Goal: Information Seeking & Learning: Learn about a topic

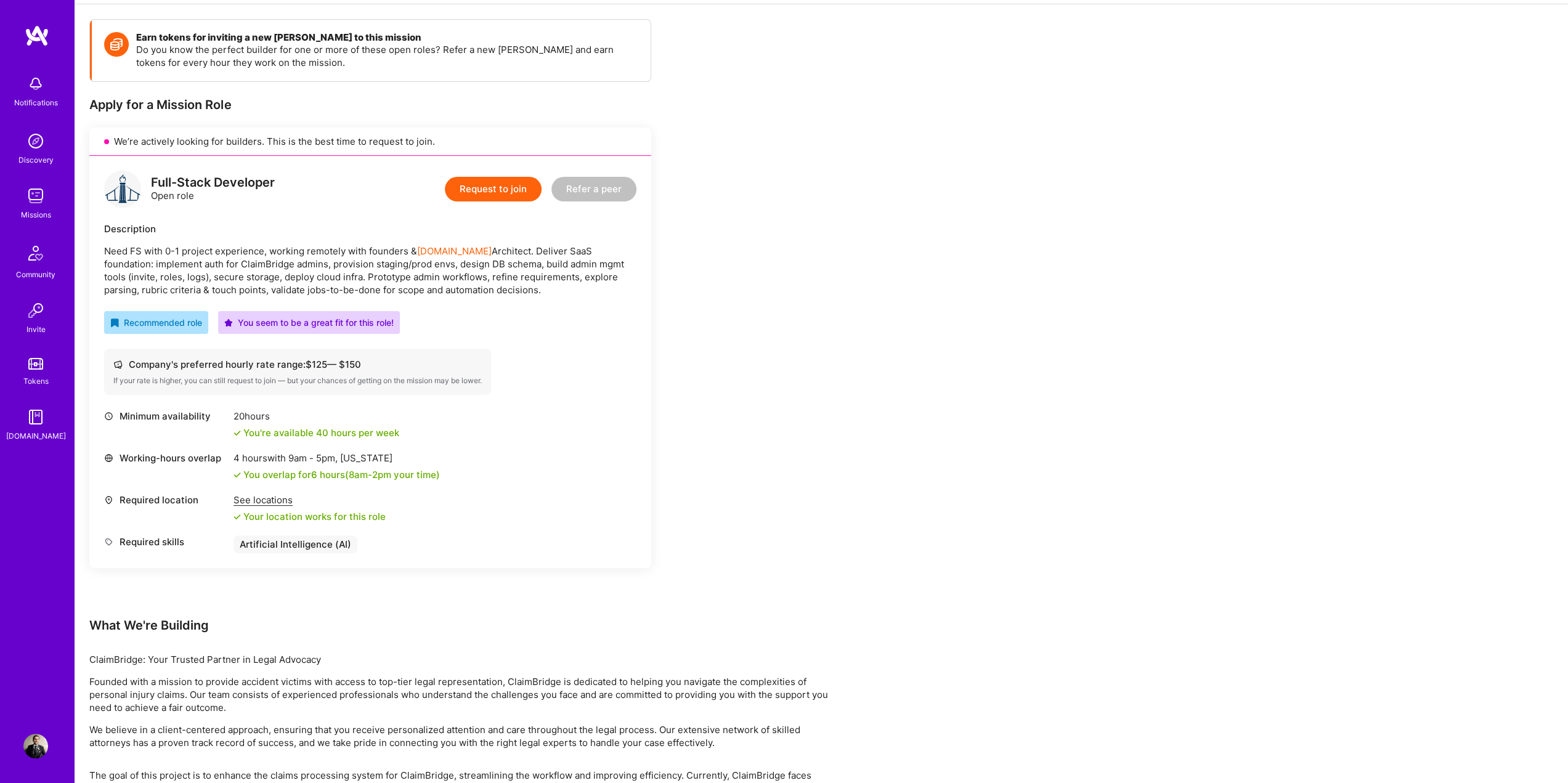
scroll to position [236, 0]
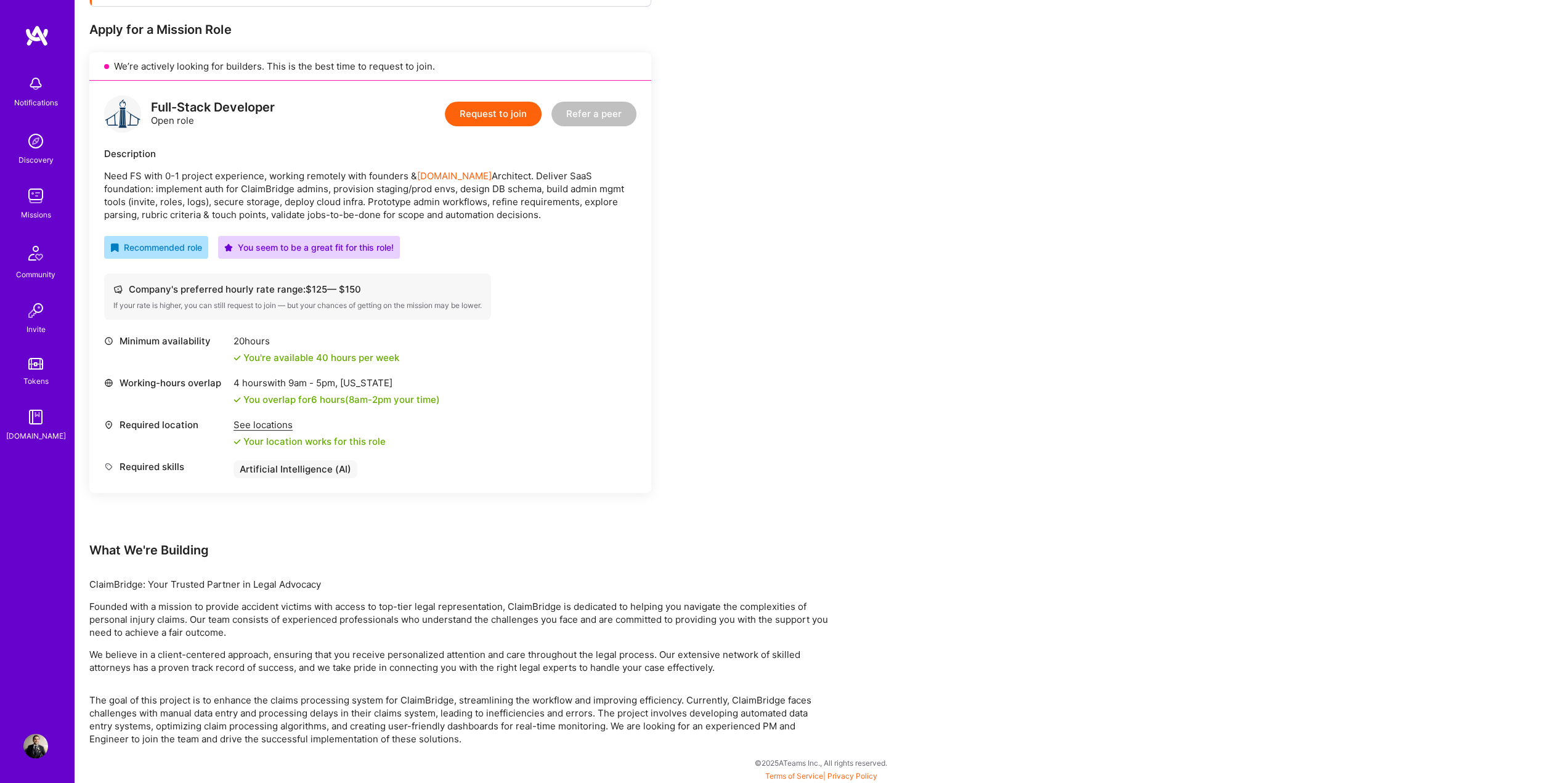
click at [109, 580] on p "ClaimBridge: Your Trusted Partner in Legal Advocacy" at bounding box center [459, 584] width 739 height 13
drag, startPoint x: 281, startPoint y: 190, endPoint x: 637, endPoint y: 213, distance: 356.7
click at [637, 213] on div "Full-Stack Developer Open role Request to join Refer a peer Description Need FS…" at bounding box center [370, 287] width 562 height 412
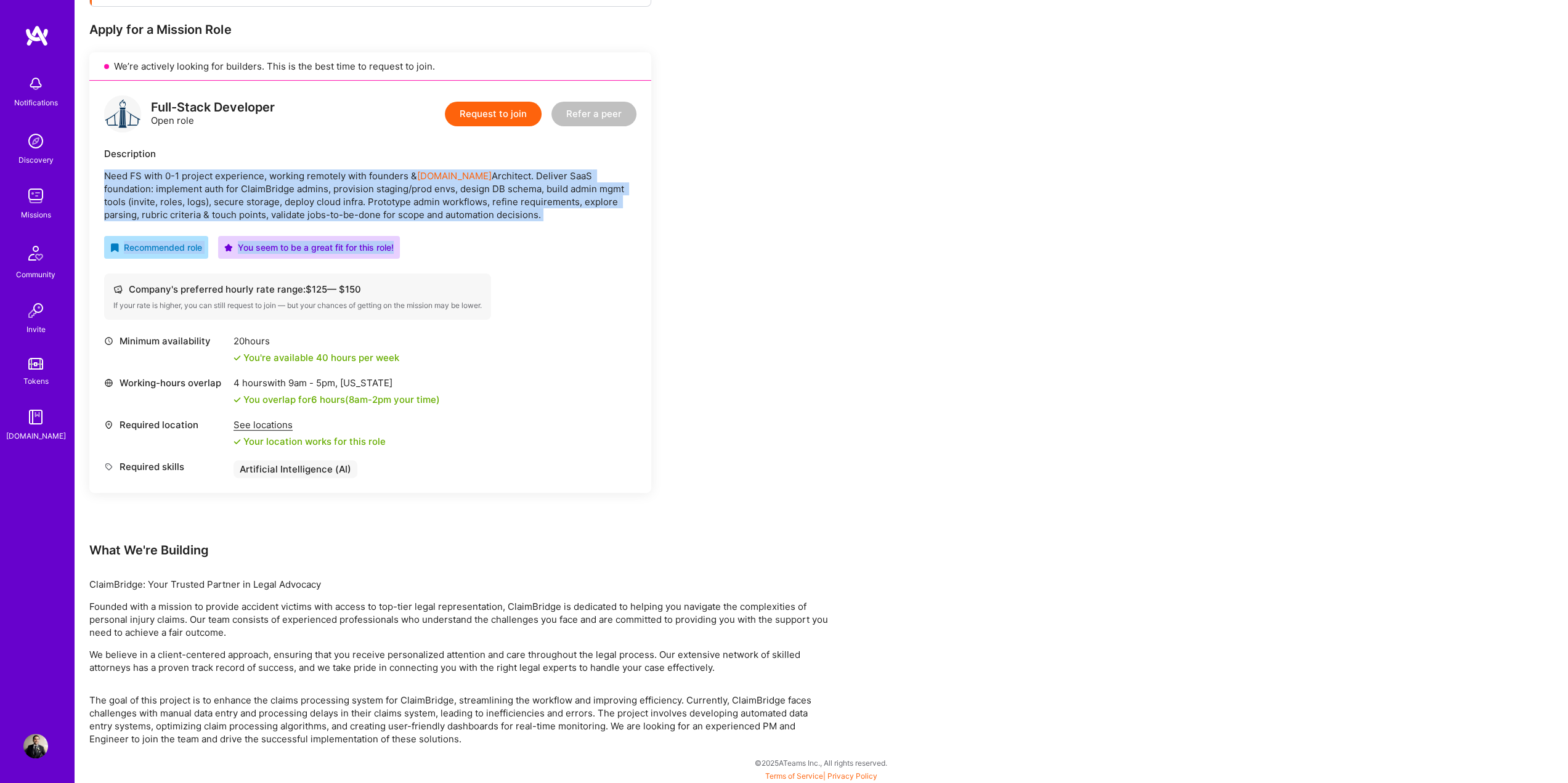
drag, startPoint x: 622, startPoint y: 224, endPoint x: 603, endPoint y: 156, distance: 70.6
click at [603, 156] on div "Full-Stack Developer Open role Request to join Refer a peer Description Need FS…" at bounding box center [370, 287] width 562 height 412
click at [603, 156] on div "Description" at bounding box center [370, 154] width 532 height 13
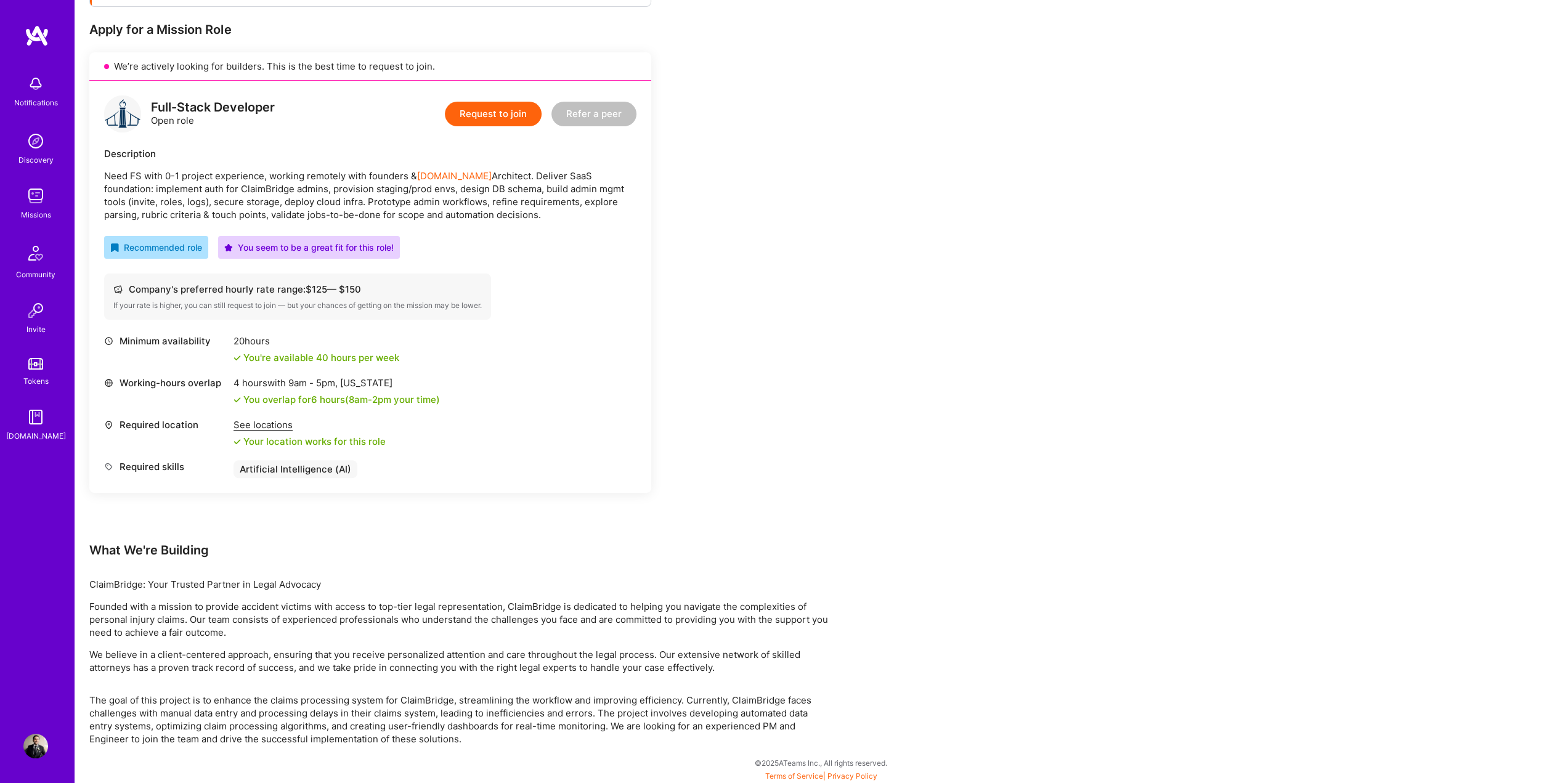
drag, startPoint x: 590, startPoint y: 156, endPoint x: 578, endPoint y: 215, distance: 60.2
click at [578, 215] on div "Description Need FS with 0-1 project experience, working remotely with founders…" at bounding box center [370, 184] width 532 height 74
click at [578, 215] on p "Need FS with 0-1 project experience, working remotely with founders & [DOMAIN_N…" at bounding box center [370, 195] width 532 height 52
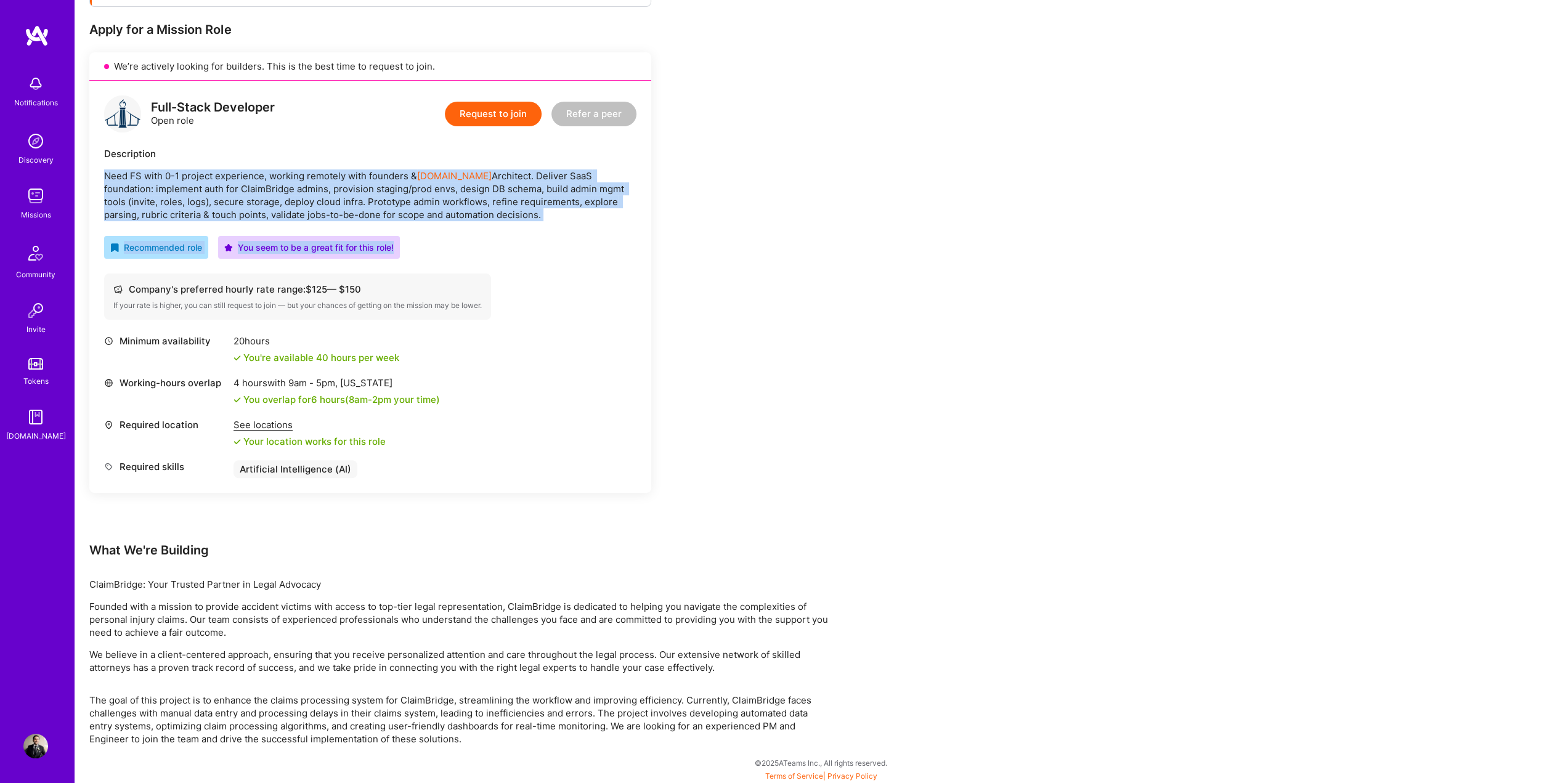
drag, startPoint x: 575, startPoint y: 222, endPoint x: 538, endPoint y: 141, distance: 89.1
click at [538, 141] on div "Full-Stack Developer Open role Request to join Refer a peer Description Need FS…" at bounding box center [370, 287] width 562 height 412
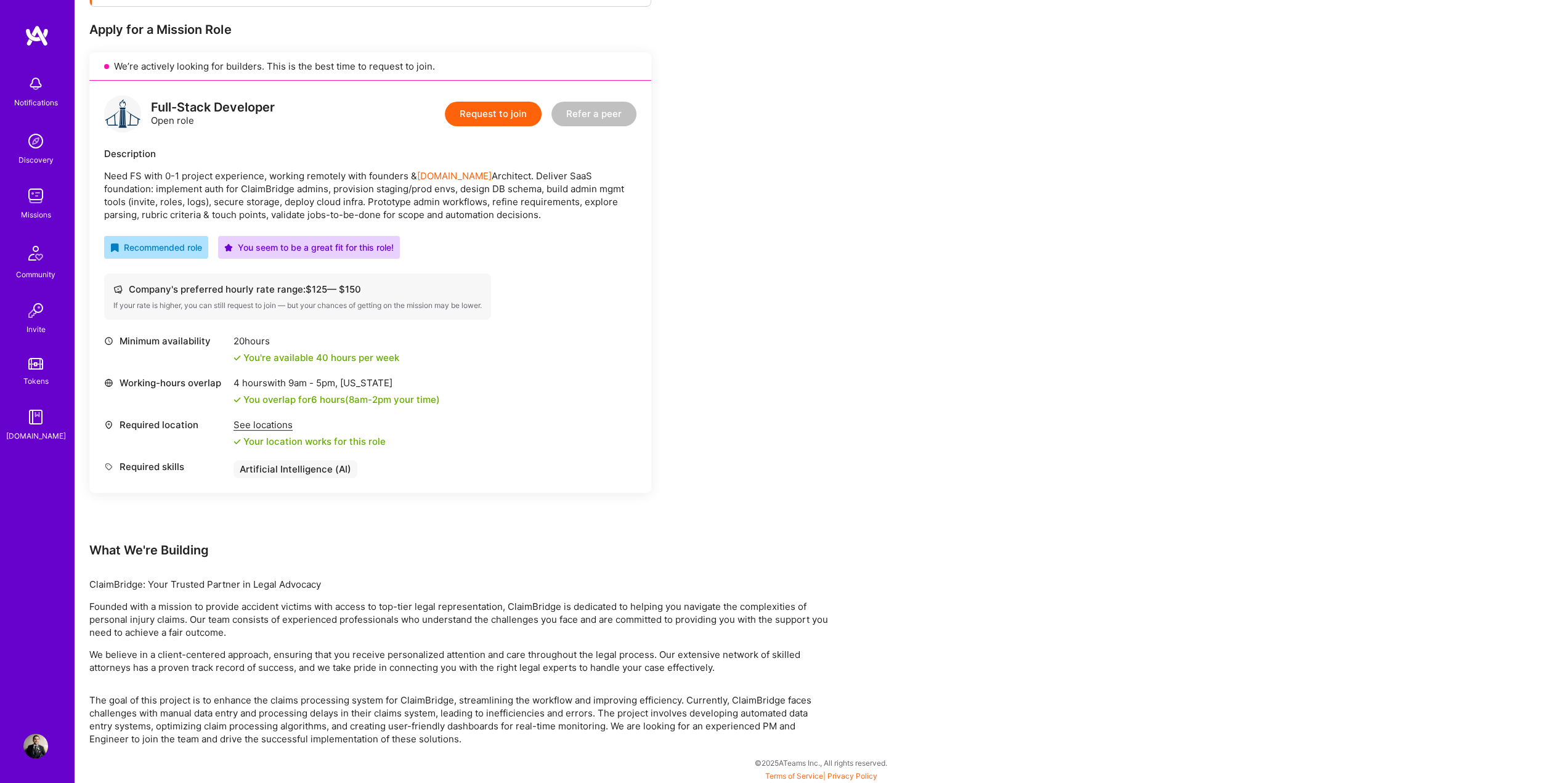
drag, startPoint x: 525, startPoint y: 143, endPoint x: 534, endPoint y: 216, distance: 73.6
click at [534, 216] on div "Full-Stack Developer Open role Request to join Refer a peer Description Need FS…" at bounding box center [370, 287] width 562 height 412
click at [534, 216] on p "Need FS with 0-1 project experience, working remotely with founders & [DOMAIN_N…" at bounding box center [370, 195] width 532 height 52
click at [256, 425] on div "See locations" at bounding box center [310, 425] width 152 height 13
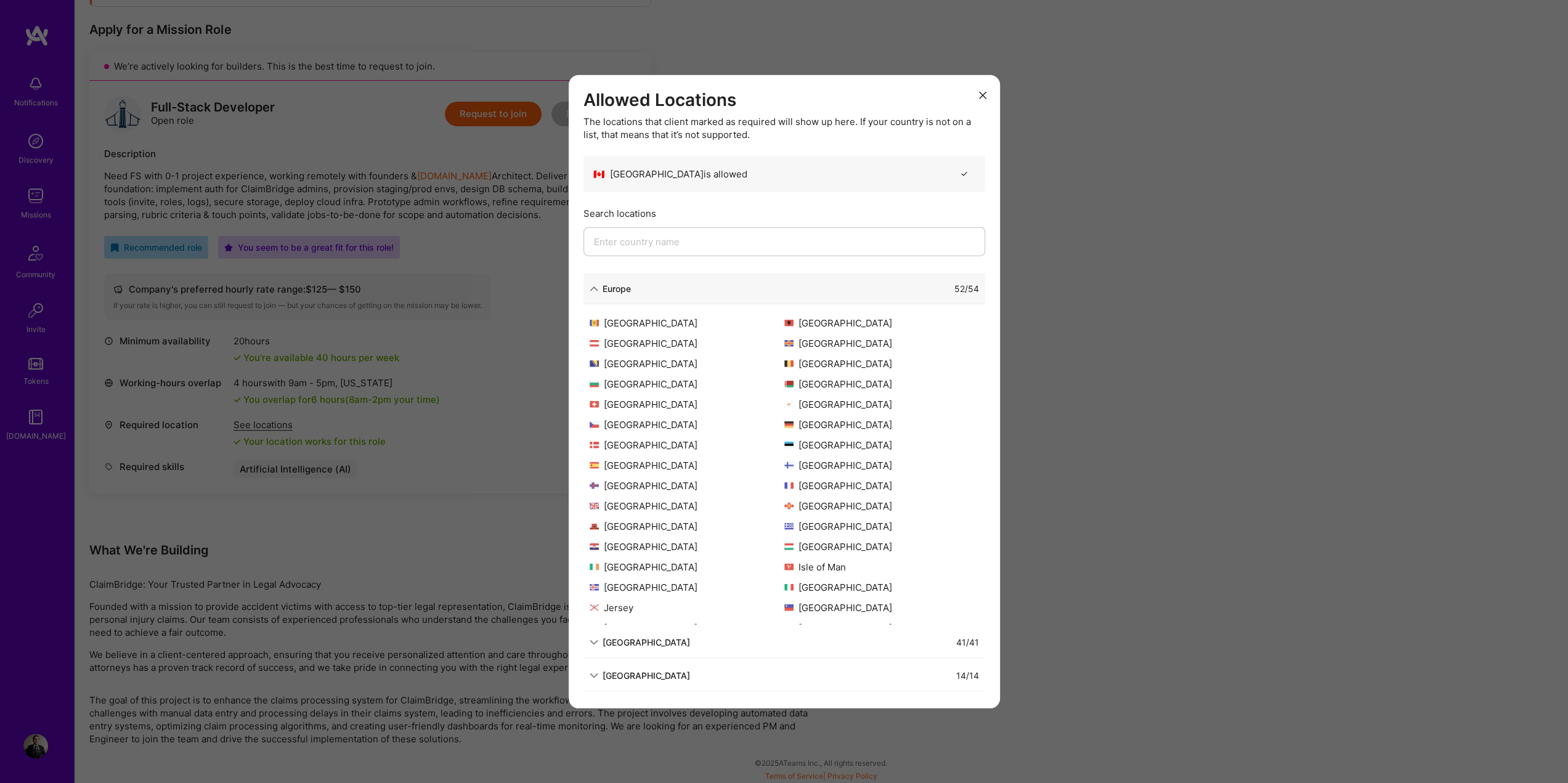
click at [438, 391] on div "Allowed Locations The locations that client marked as required will show up her…" at bounding box center [784, 391] width 1568 height 783
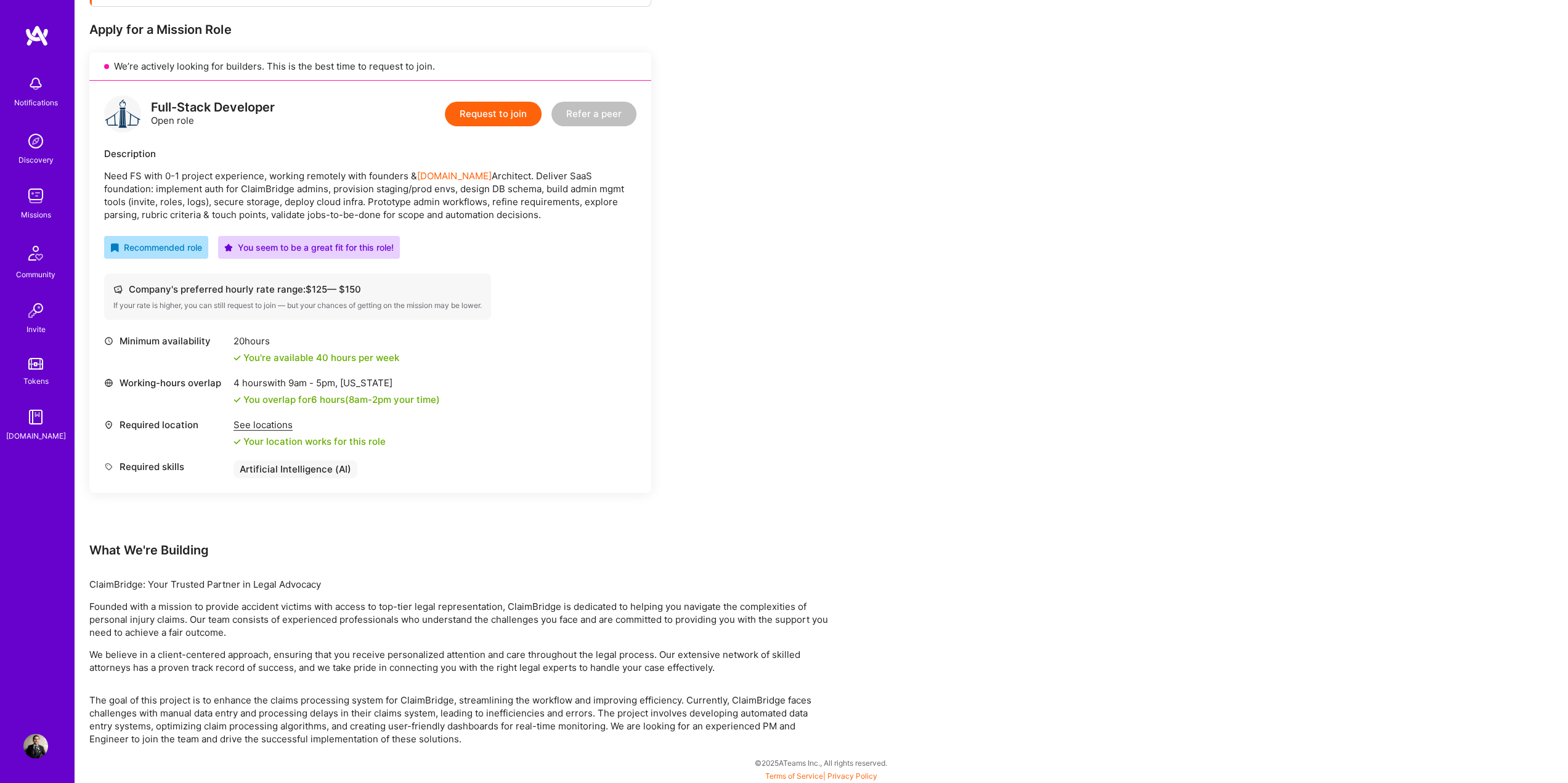
click at [438, 391] on div "4 hours with 9am - 5pm , [US_STATE] You overlap for 6 hours ( 8am - 2pm your ti…" at bounding box center [336, 391] width 206 height 30
